Goal: Task Accomplishment & Management: Manage account settings

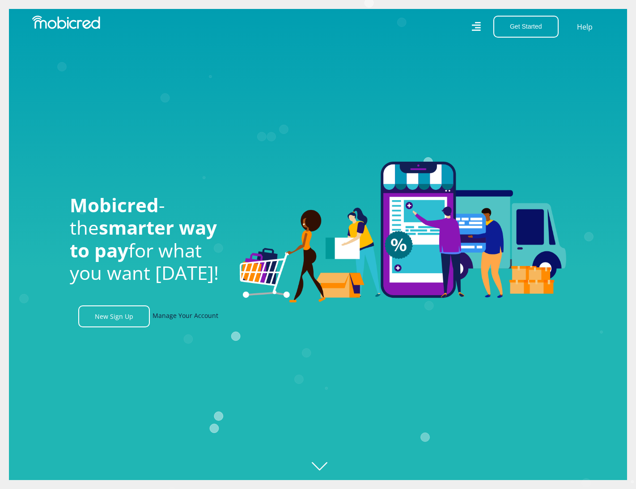
click at [209, 319] on link "Manage Your Account" at bounding box center [186, 316] width 66 height 22
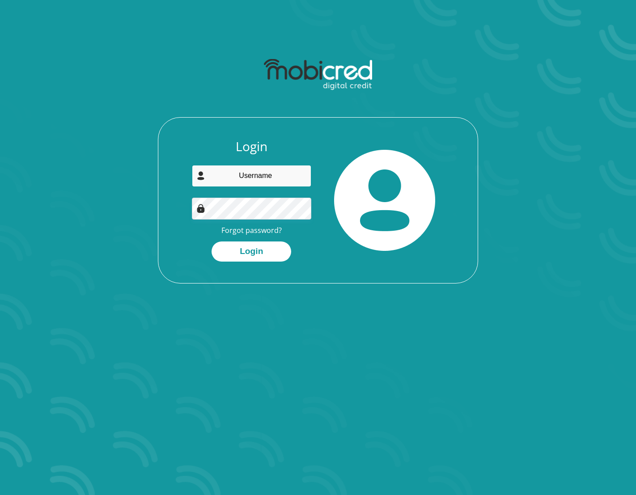
click at [266, 171] on input "email" at bounding box center [252, 176] width 120 height 22
type input "luke.mitsialis@gmail.com"
click at [363, 241] on img at bounding box center [384, 200] width 101 height 101
click at [267, 248] on button "Login" at bounding box center [252, 252] width 80 height 20
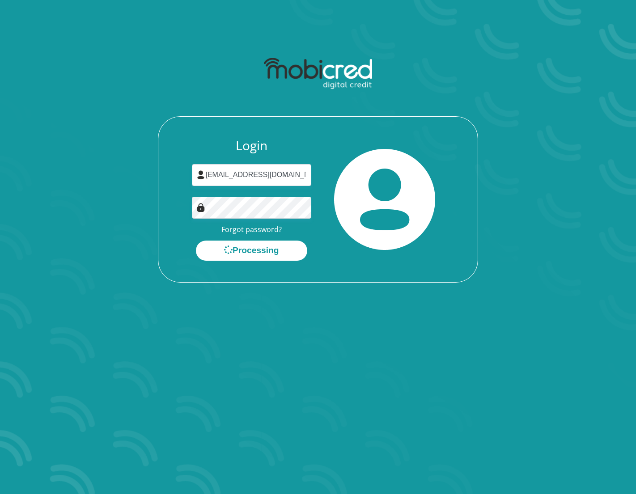
scroll to position [2, 0]
